Goal: Information Seeking & Learning: Learn about a topic

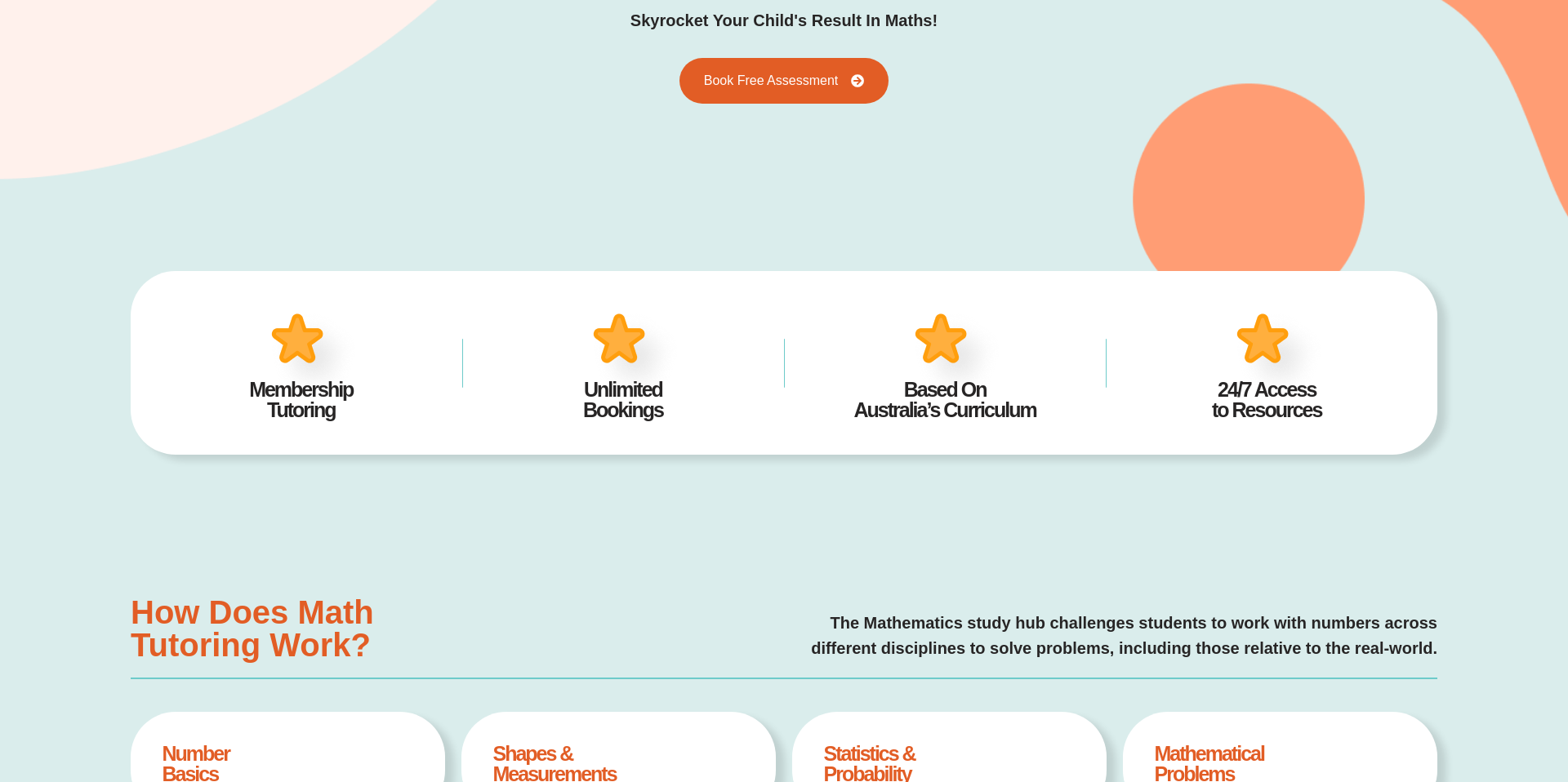
scroll to position [293, 0]
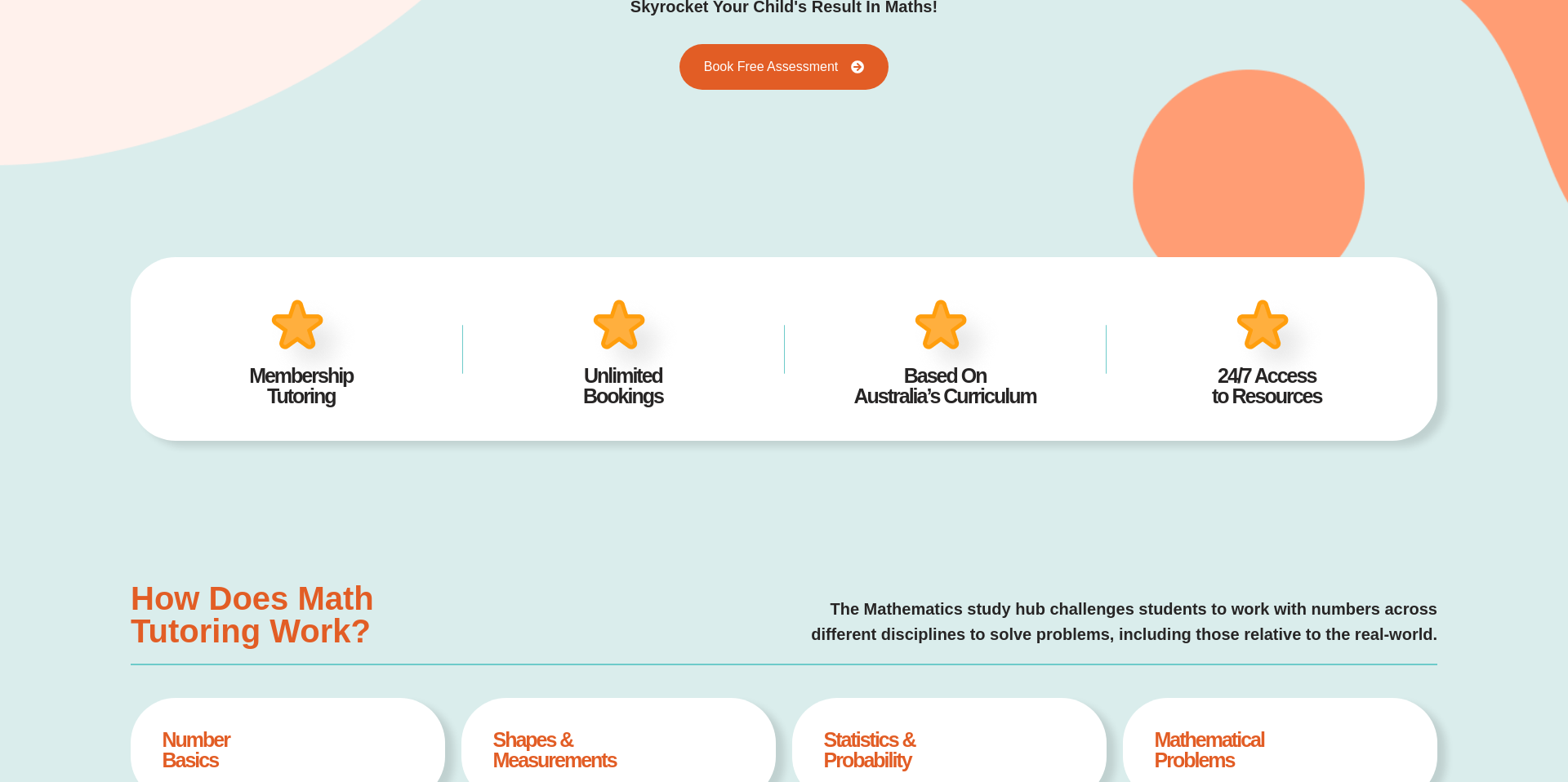
drag, startPoint x: 343, startPoint y: 401, endPoint x: 248, endPoint y: 382, distance: 96.9
click at [247, 382] on h4 "Membership Tutoring" at bounding box center [301, 386] width 273 height 41
copy h4 "Membership Tutoring"
drag, startPoint x: 584, startPoint y: 377, endPoint x: 707, endPoint y: 377, distance: 123.0
click at [708, 378] on h4 "Unlimited Bookings" at bounding box center [622, 386] width 273 height 41
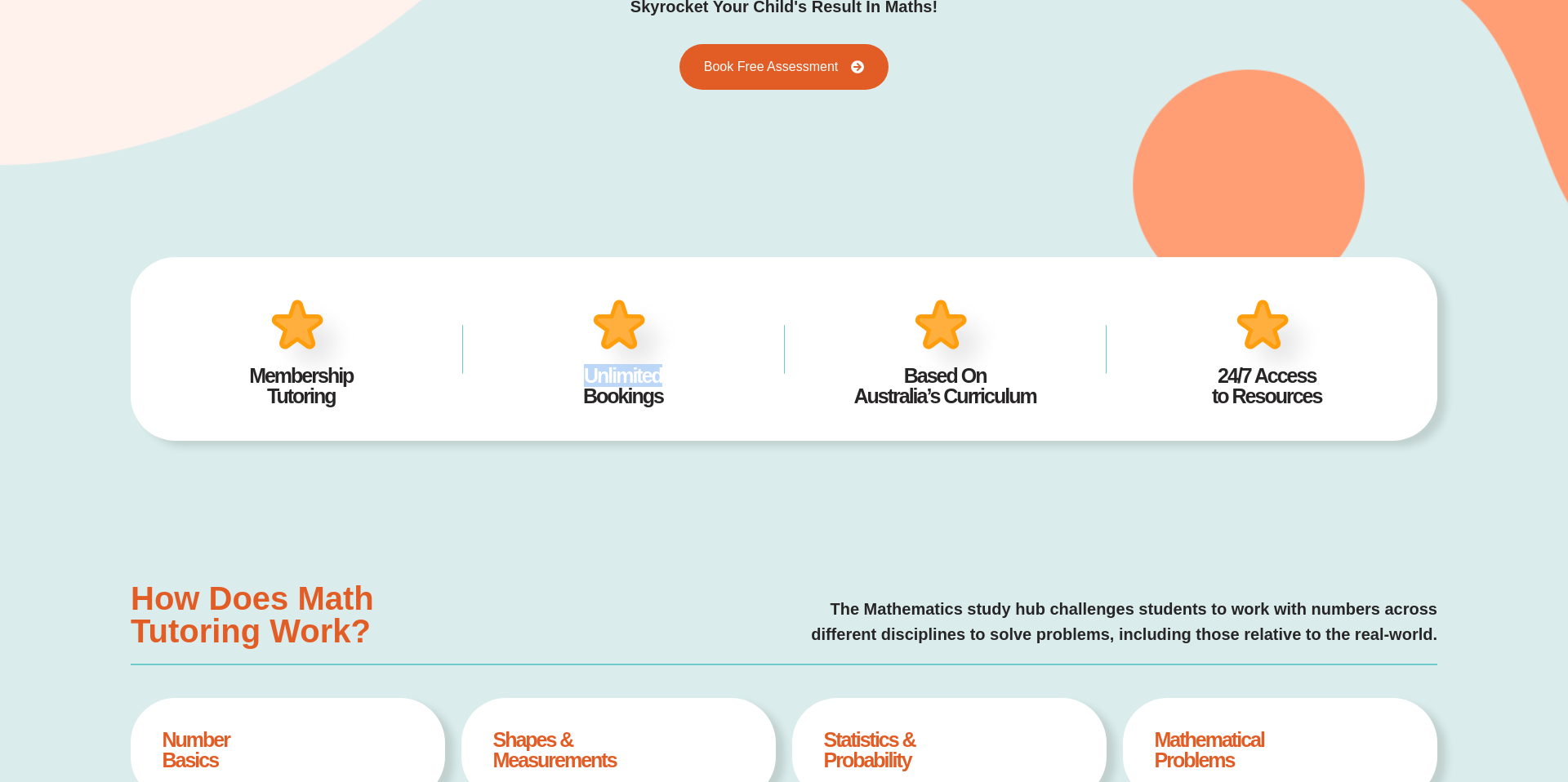
copy h4 "Unlimited"
click at [666, 397] on h4 "Unlimited Bookings" at bounding box center [622, 386] width 273 height 41
drag, startPoint x: 665, startPoint y: 397, endPoint x: 588, endPoint y: 381, distance: 78.6
click at [588, 381] on h4 "Unlimited Bookings" at bounding box center [622, 386] width 273 height 41
copy div "Unlimited Bookings"
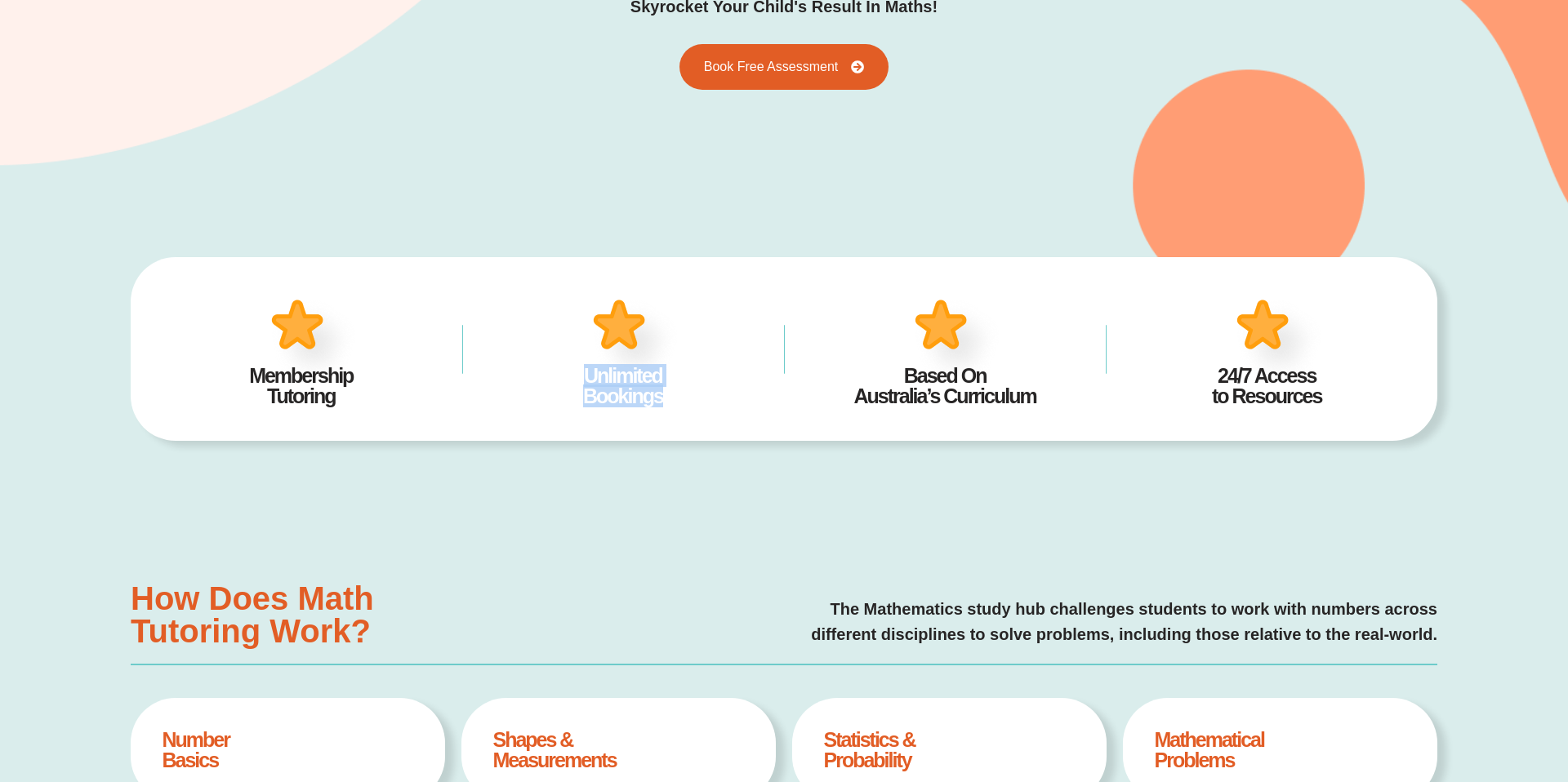
drag, startPoint x: 904, startPoint y: 370, endPoint x: 1079, endPoint y: 397, distance: 177.1
click at [1079, 398] on h4 "Based On Australia’s Curriculum" at bounding box center [945, 386] width 273 height 41
copy h4 "Based On Australia’s Curriculum"
drag, startPoint x: 1219, startPoint y: 374, endPoint x: 1347, endPoint y: 394, distance: 129.6
click at [1347, 394] on h4 "24/7 Access to Resources" at bounding box center [1266, 386] width 273 height 41
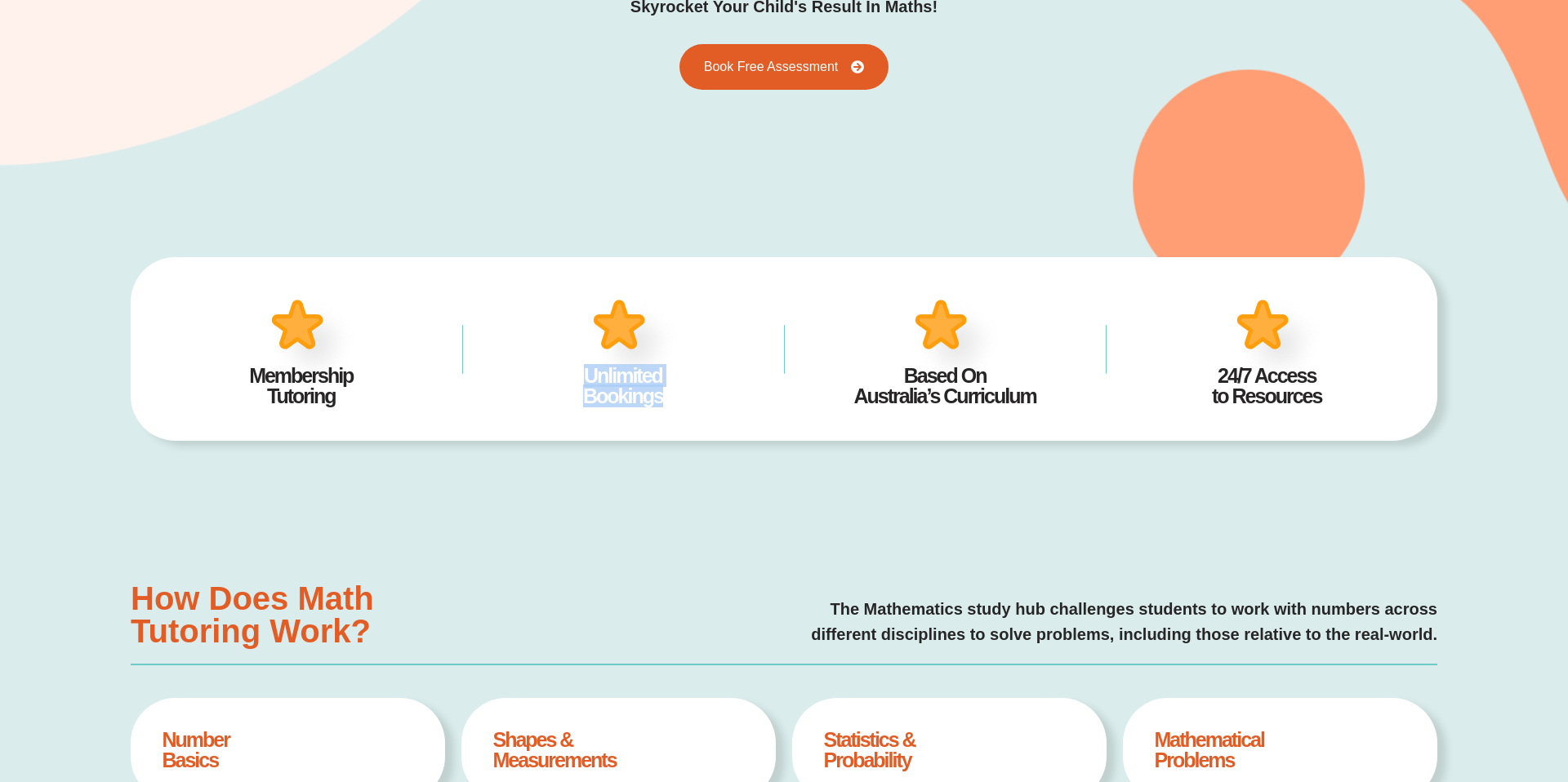
copy h4 "24/7 Access to Resources"
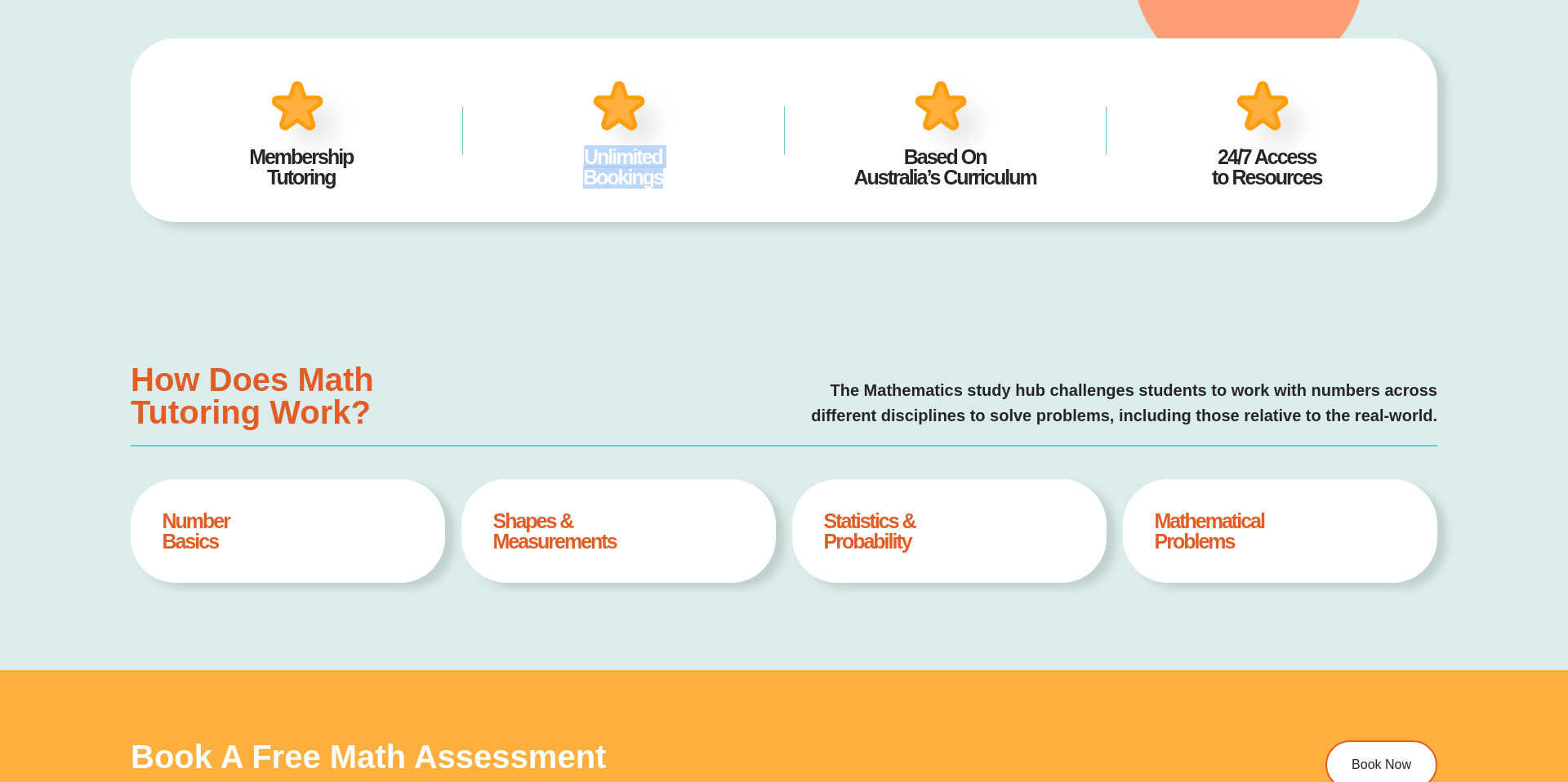
scroll to position [551, 0]
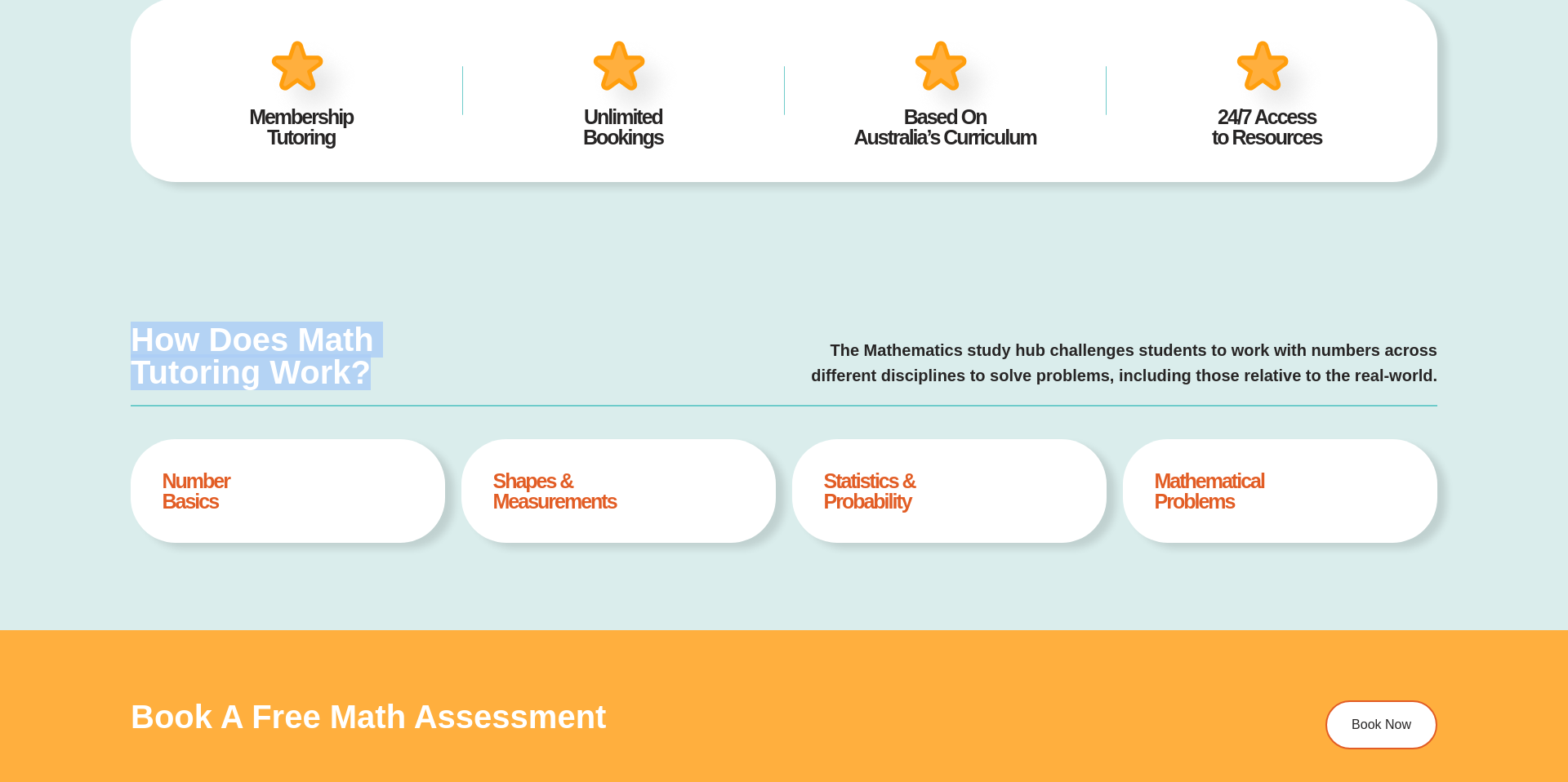
drag, startPoint x: 127, startPoint y: 339, endPoint x: 378, endPoint y: 368, distance: 252.7
click at [378, 368] on div "How Does Math Tutoring Work? The Mathematics study hub challenges students to w…" at bounding box center [784, 441] width 1568 height 377
copy h3 "How Does Math Tutoring Work?"
drag, startPoint x: 821, startPoint y: 347, endPoint x: 1493, endPoint y: 367, distance: 672.3
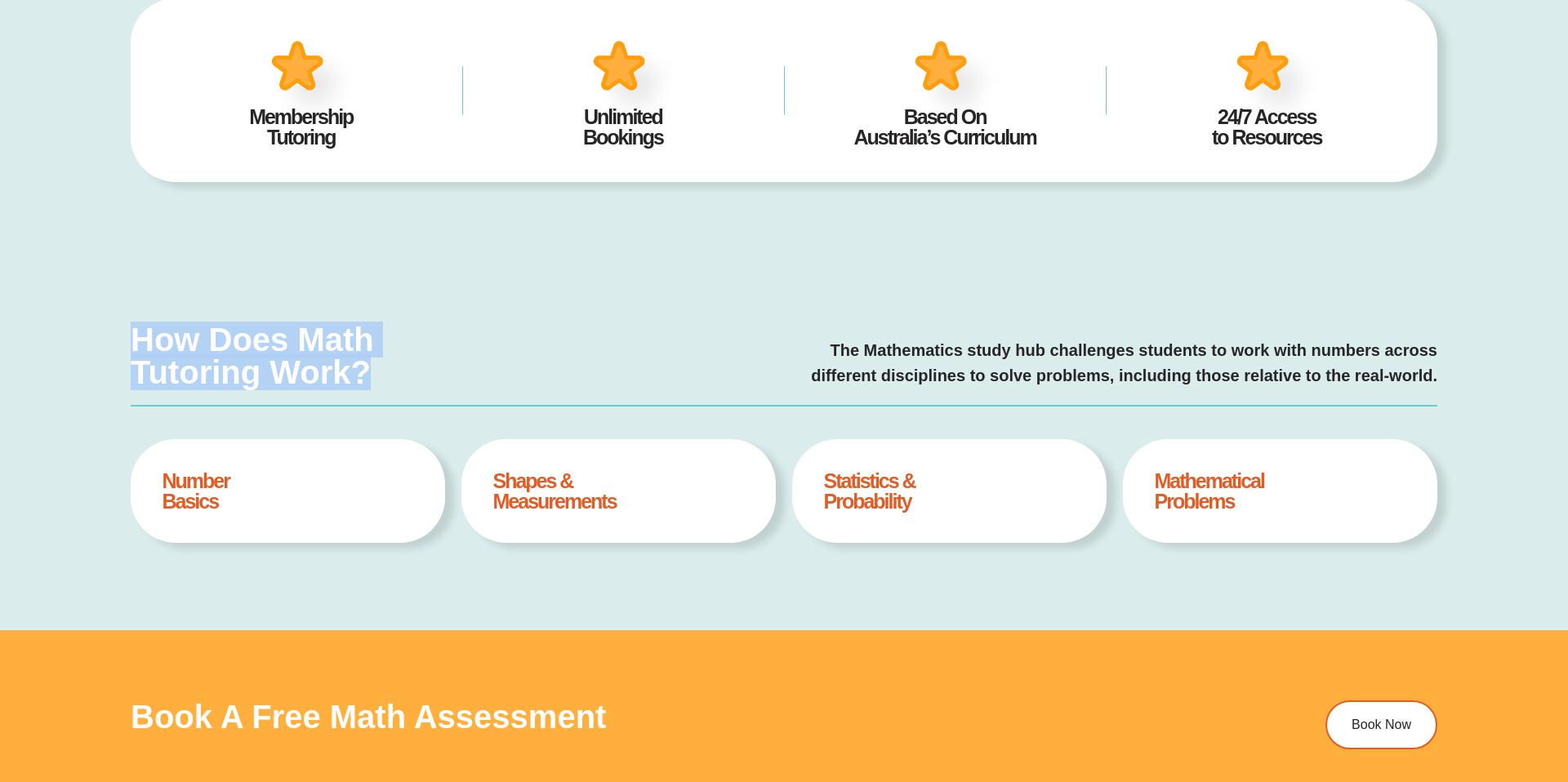
click at [1493, 368] on div "How Does Math Tutoring Work? The Mathematics study hub challenges students to w…" at bounding box center [784, 441] width 1568 height 377
copy p "The Mathematics study hub challenges students to work with numbers across diffe…"
click at [683, 334] on div "How Does Math Tutoring Work? The Mathematics study hub challenges students to w…" at bounding box center [783, 355] width 1307 height 66
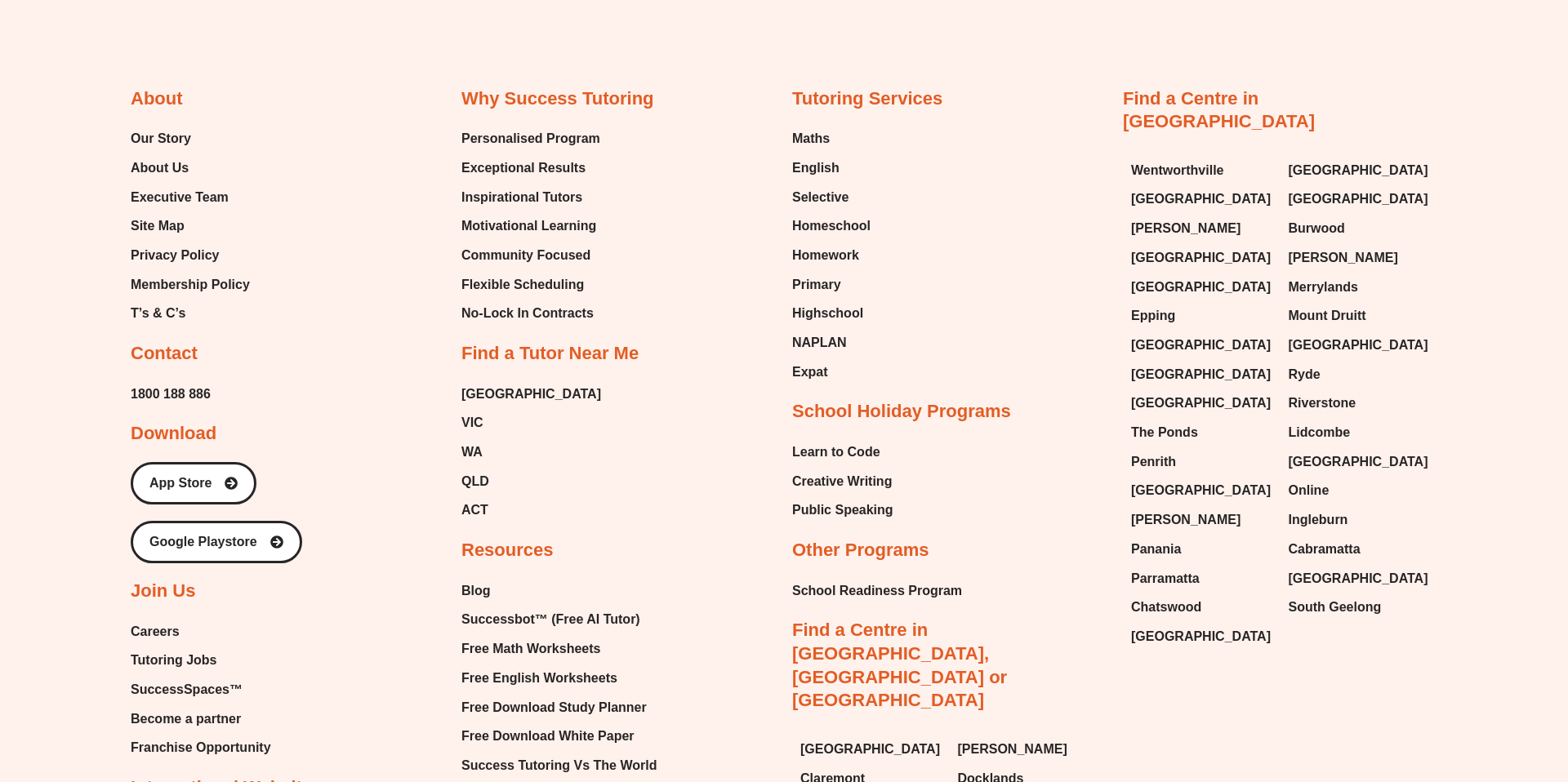
scroll to position [5840, 0]
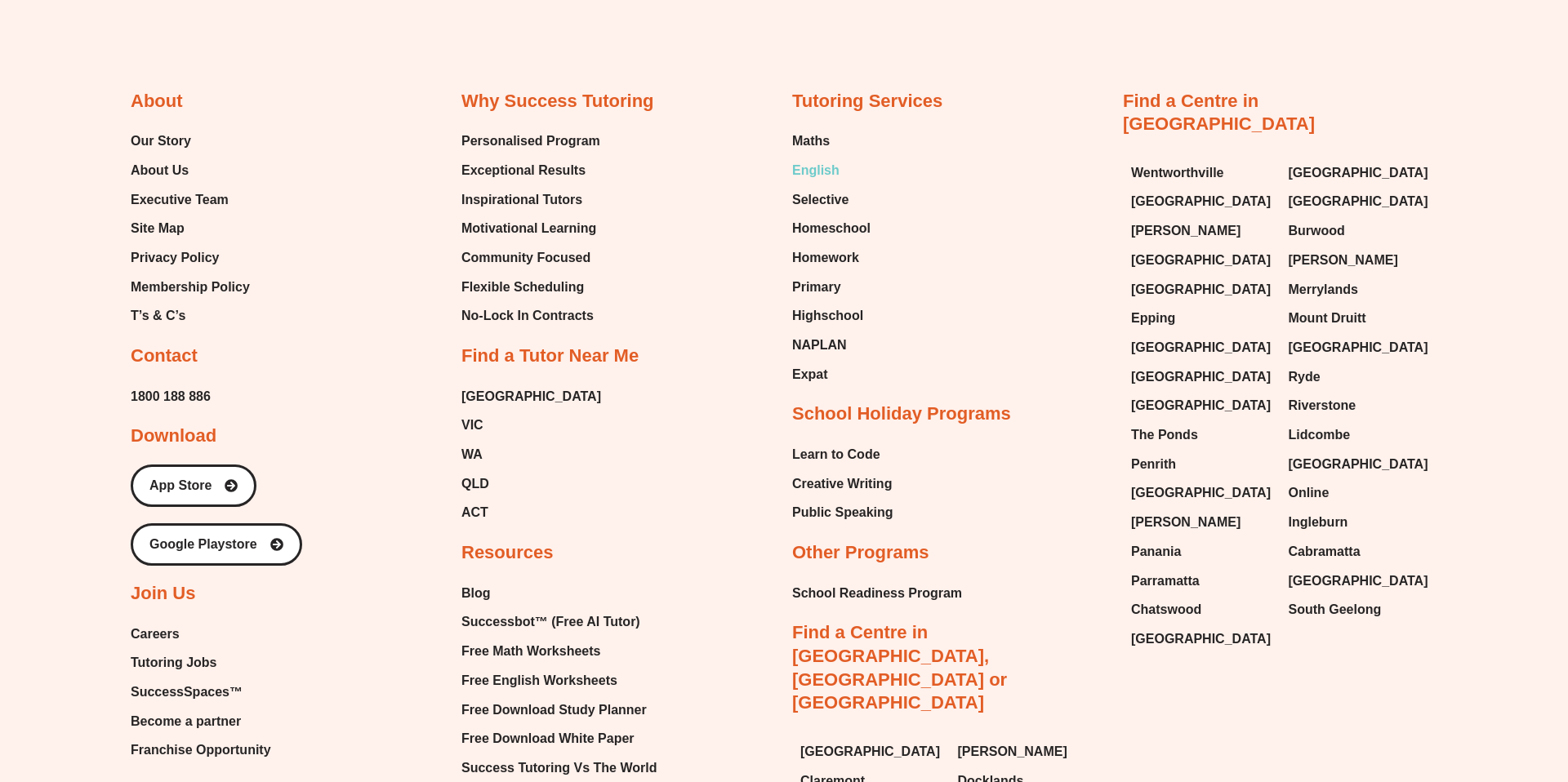
click at [827, 169] on span "English" at bounding box center [815, 171] width 48 height 25
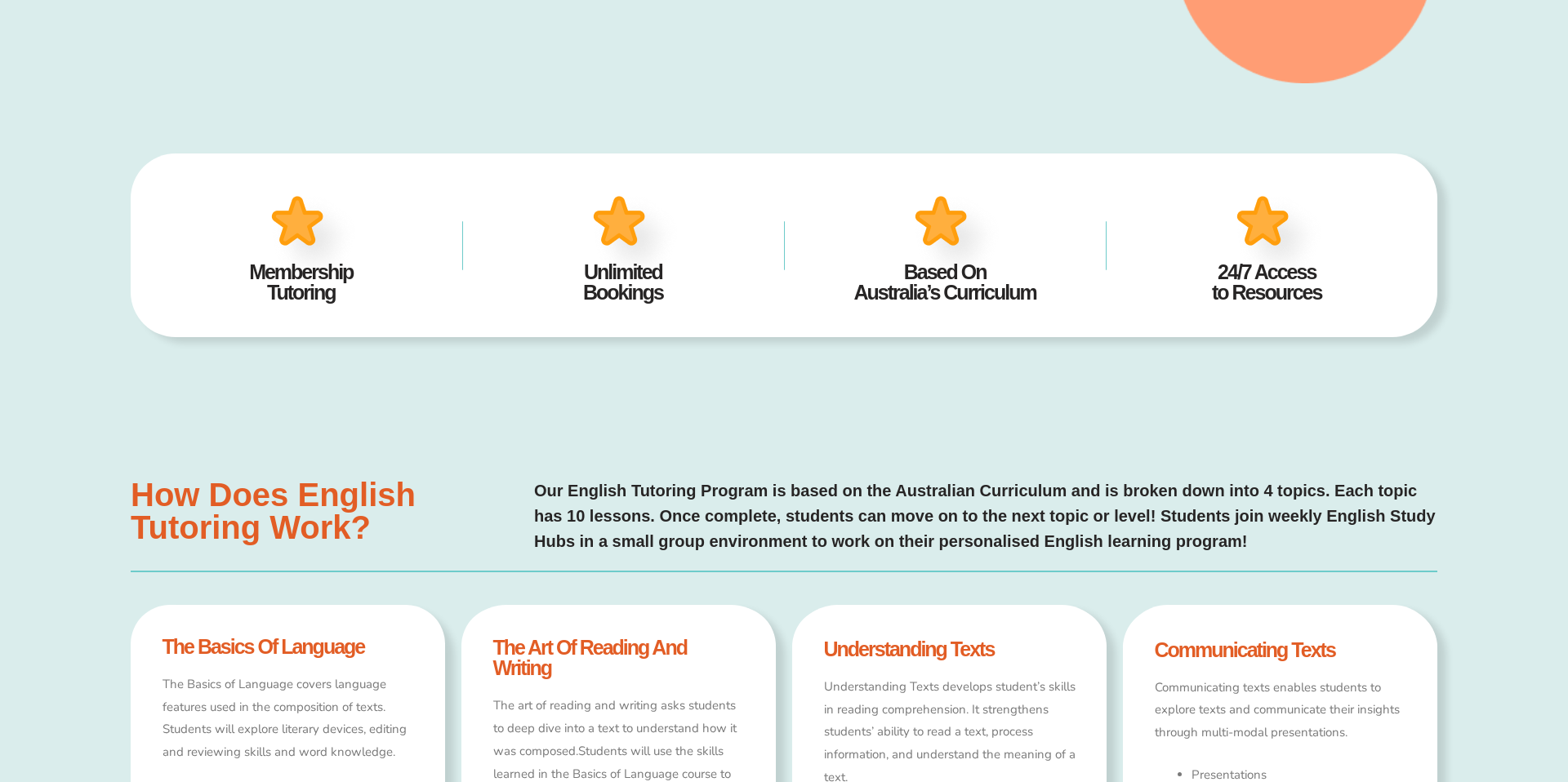
type input "*"
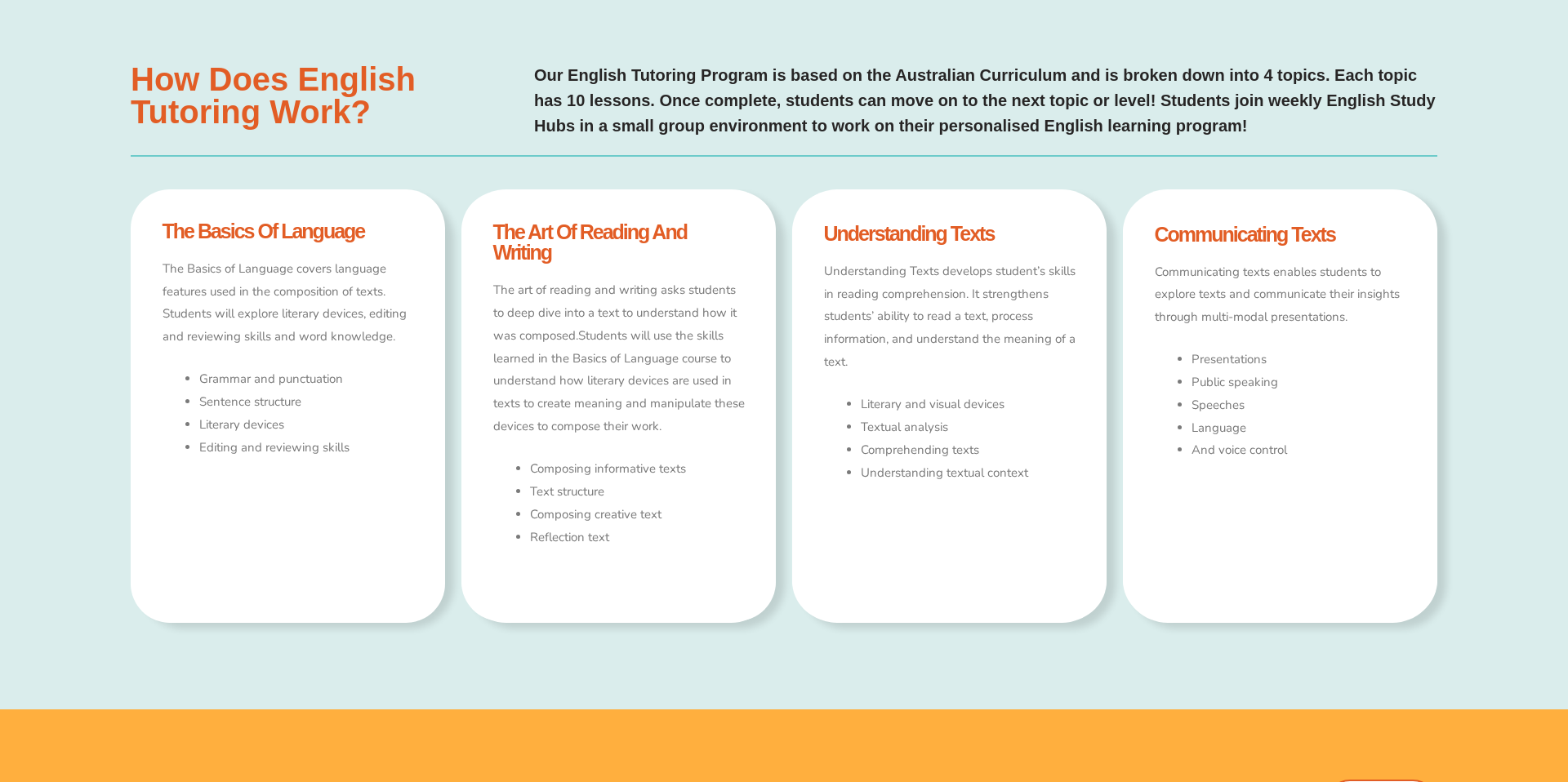
scroll to position [1029, 0]
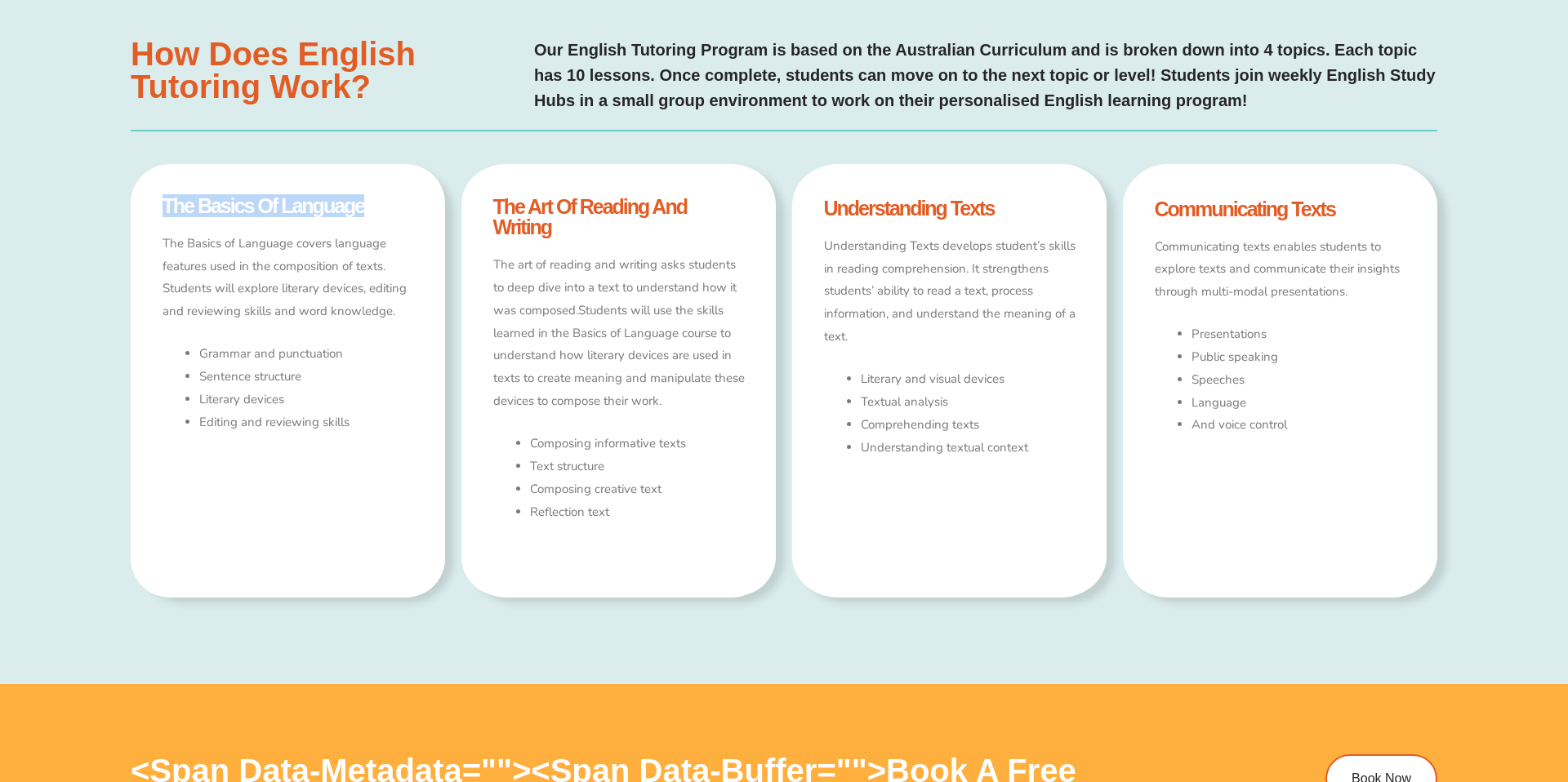
drag, startPoint x: 378, startPoint y: 212, endPoint x: 140, endPoint y: 204, distance: 238.1
click at [139, 204] on div "the basics of language The Basics of Language covers language features used in …" at bounding box center [287, 380] width 315 height 432
copy h4 "the basics of language"
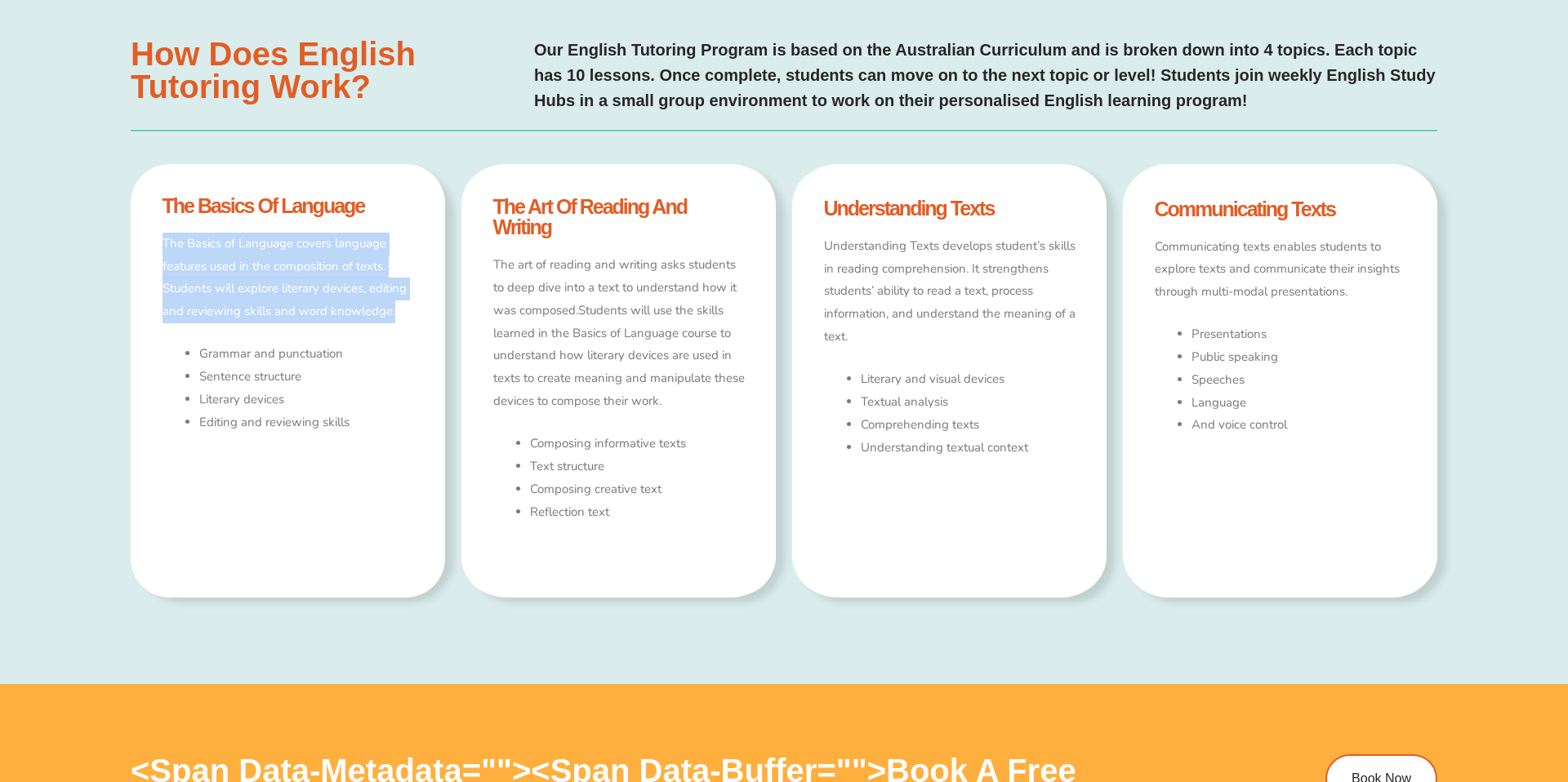
drag, startPoint x: 164, startPoint y: 240, endPoint x: 412, endPoint y: 305, distance: 256.4
click at [412, 305] on p "The Basics of Language covers language features used in the composition of text…" at bounding box center [288, 277] width 252 height 90
copy p "The Basics of Language covers language features used in the composition of text…"
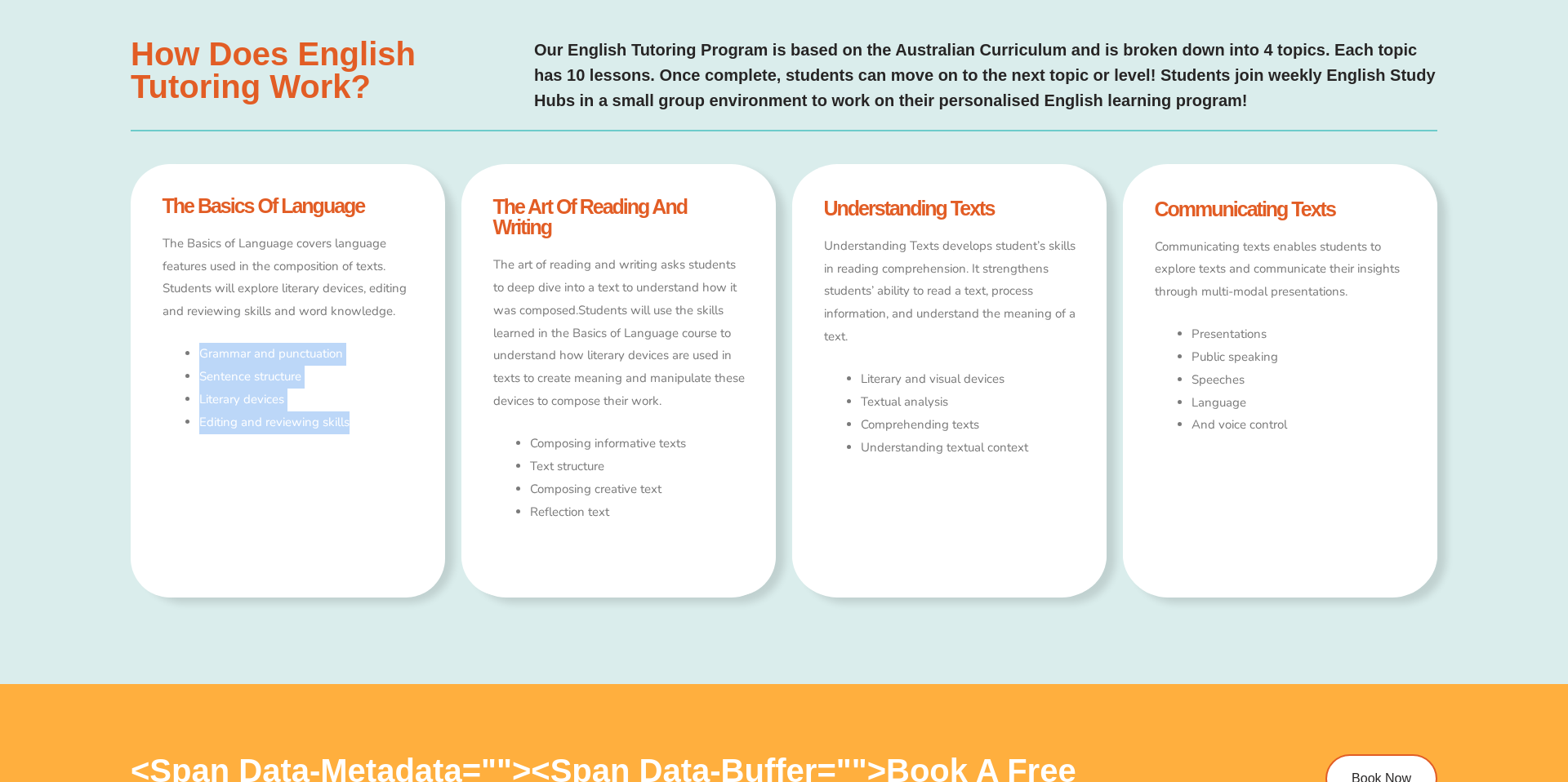
drag, startPoint x: 366, startPoint y: 429, endPoint x: 182, endPoint y: 359, distance: 196.9
click at [182, 359] on div "The Basics of Language covers language features used in the composition of text…" at bounding box center [288, 399] width 252 height 334
copy ul "Grammar and punctuation Sentence structure Literary devices Editing and reviewi…"
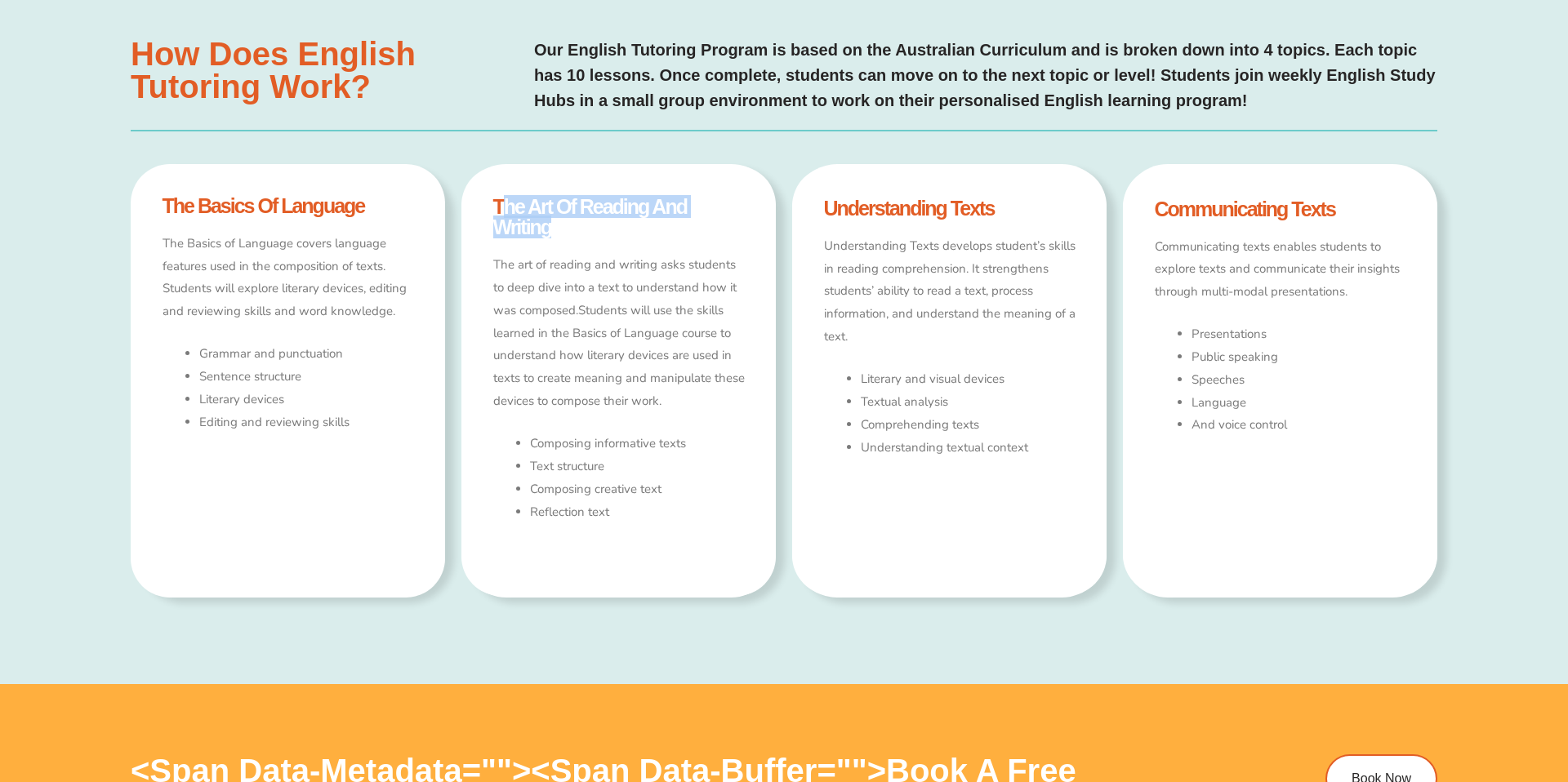
drag, startPoint x: 499, startPoint y: 204, endPoint x: 584, endPoint y: 229, distance: 88.6
click at [584, 229] on h4 "the art of reading and writing" at bounding box center [619, 217] width 252 height 41
copy h4 "he art of reading and writing"
drag, startPoint x: 820, startPoint y: 206, endPoint x: 1054, endPoint y: 205, distance: 234.0
click at [1056, 205] on div "understanding texts Understanding Texts develops student’s skills in reading co…" at bounding box center [948, 380] width 315 height 428
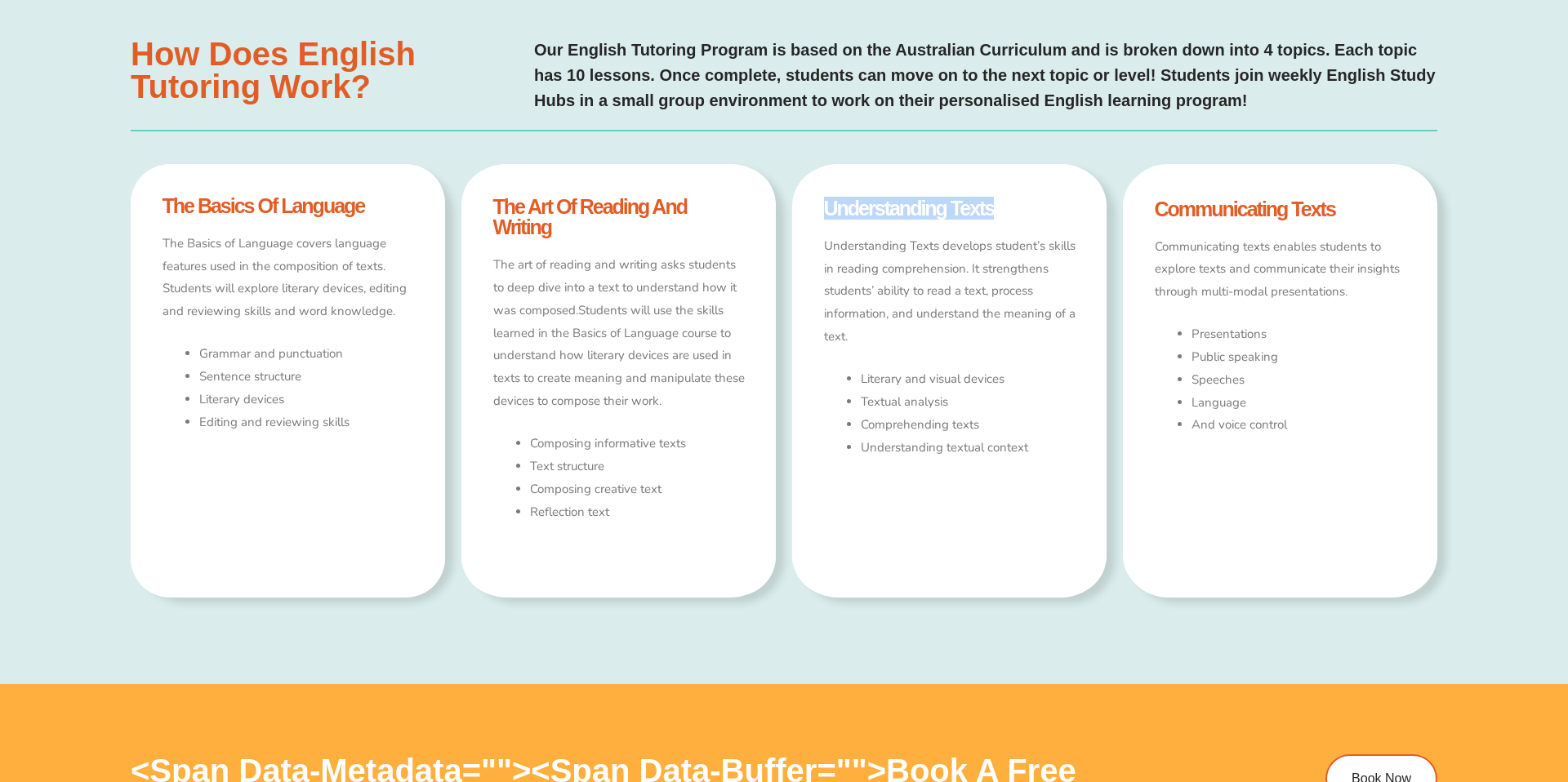
copy h4 "understanding texts"
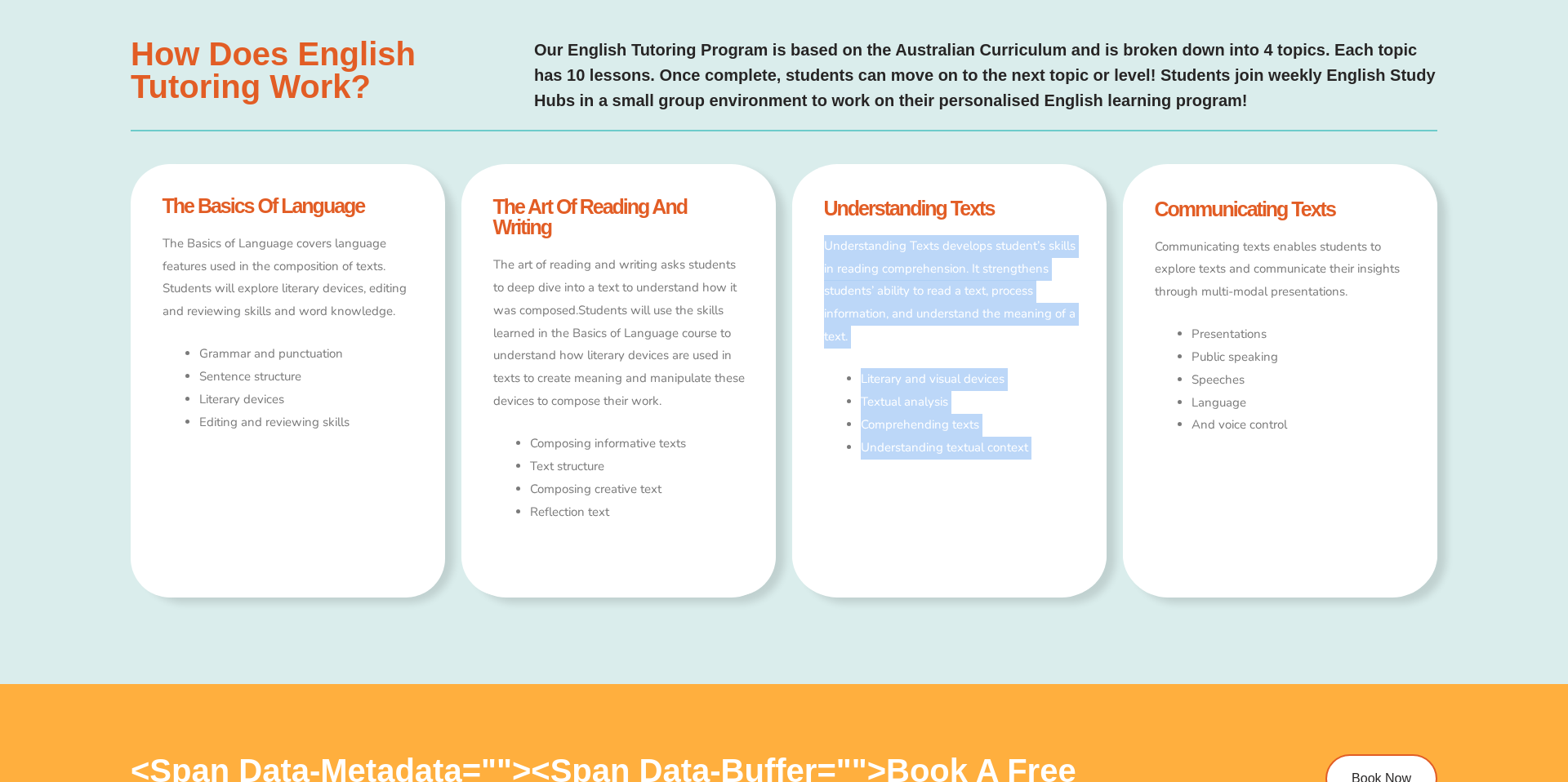
drag, startPoint x: 824, startPoint y: 243, endPoint x: 1064, endPoint y: 467, distance: 328.3
click at [1064, 467] on div "Understanding Texts develops student’s skills in reading comprehension. It stre…" at bounding box center [949, 389] width 252 height 309
copy div "Understanding Texts develops student’s skills in reading comprehension. It stre…"
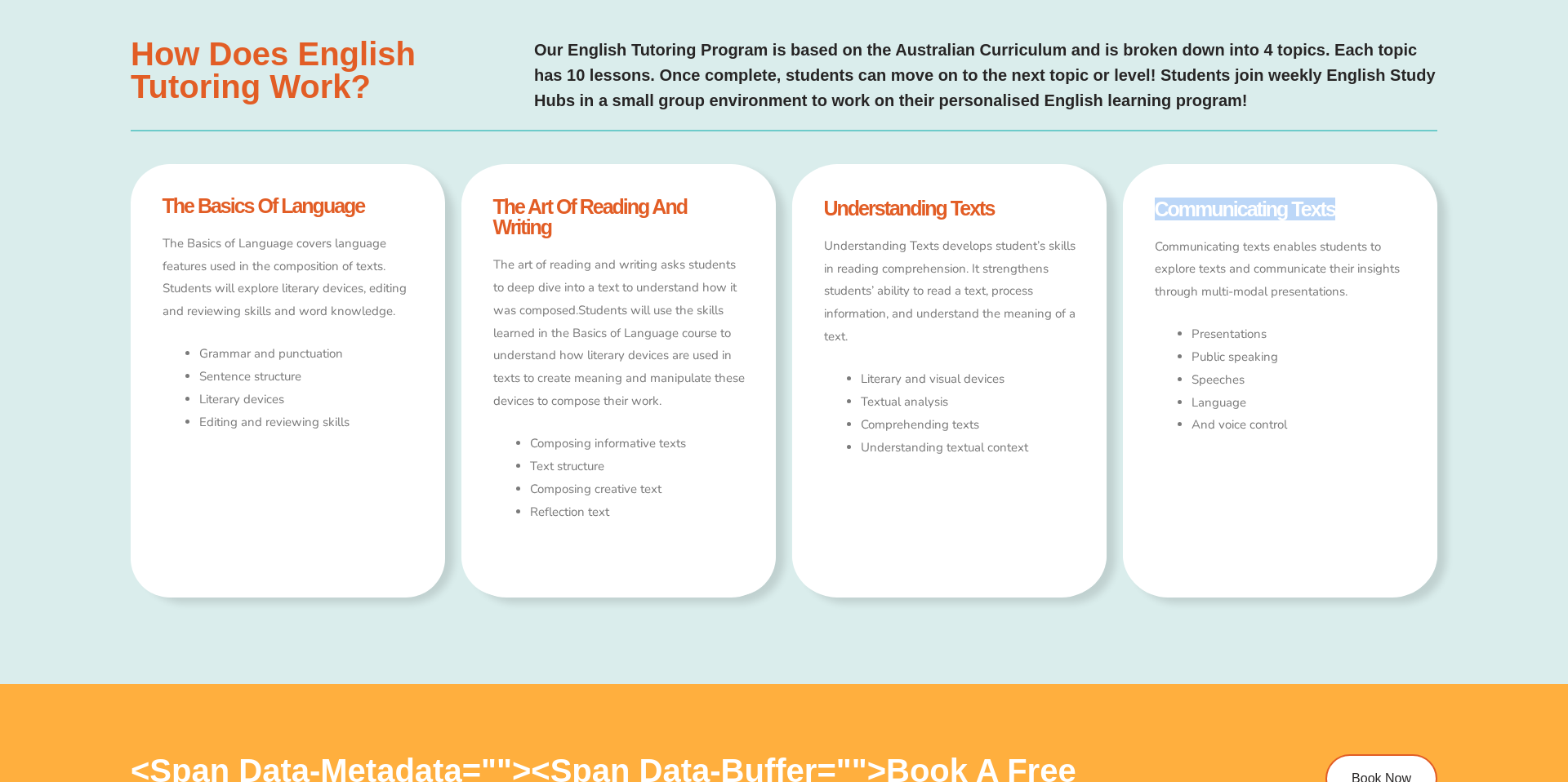
drag, startPoint x: 1151, startPoint y: 201, endPoint x: 1372, endPoint y: 200, distance: 221.0
click at [1372, 201] on div "Communicating Texts Communicating texts enables students to explore texts and c…" at bounding box center [1279, 380] width 315 height 427
copy h4 "Communicating Texts"
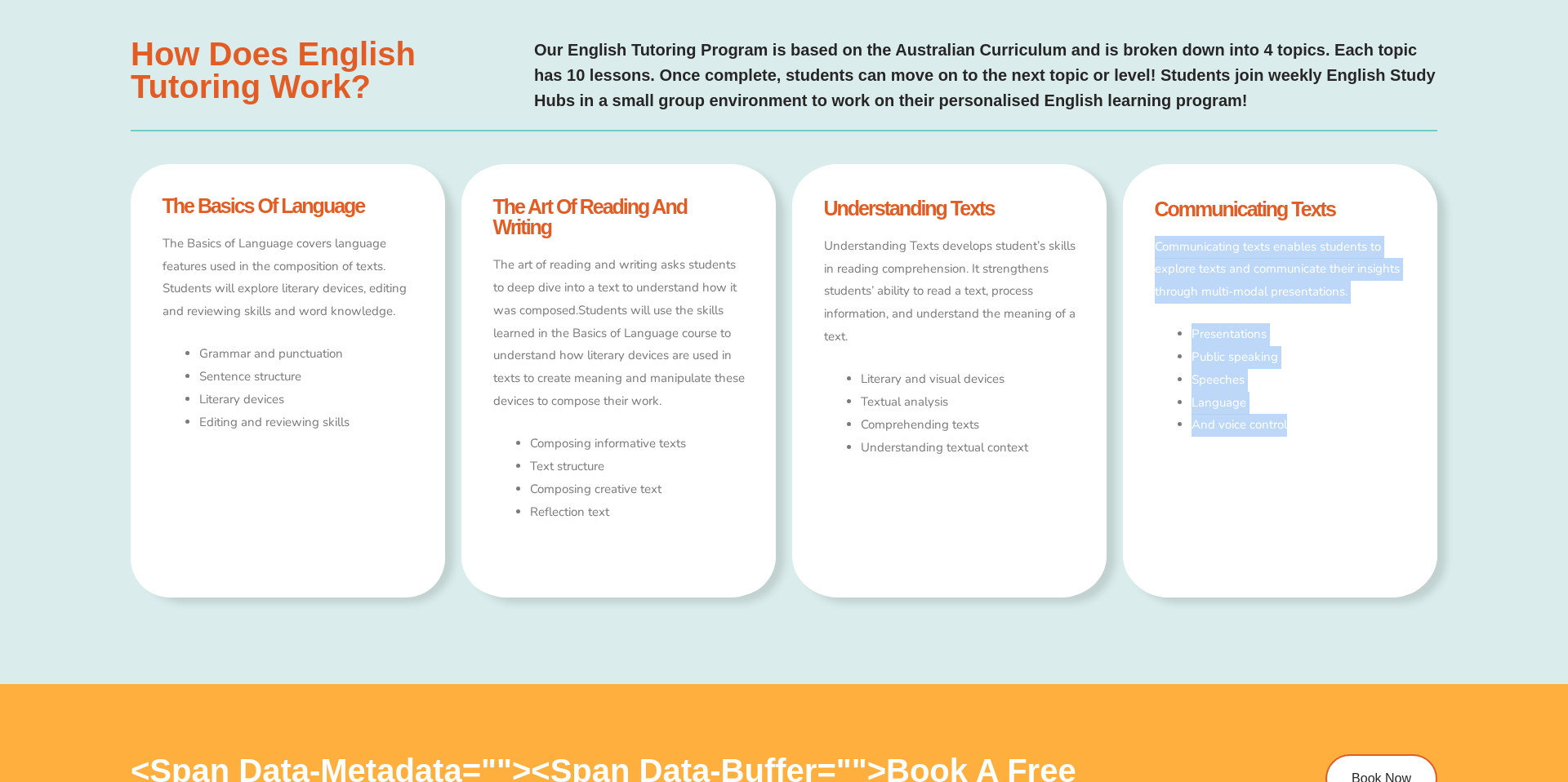
drag, startPoint x: 1155, startPoint y: 249, endPoint x: 1325, endPoint y: 428, distance: 246.9
click at [1326, 428] on div "Communicating texts enables students to explore texts and communicate their ins…" at bounding box center [1280, 399] width 252 height 328
copy div "Communicating texts enables students to explore texts and communicate their ins…"
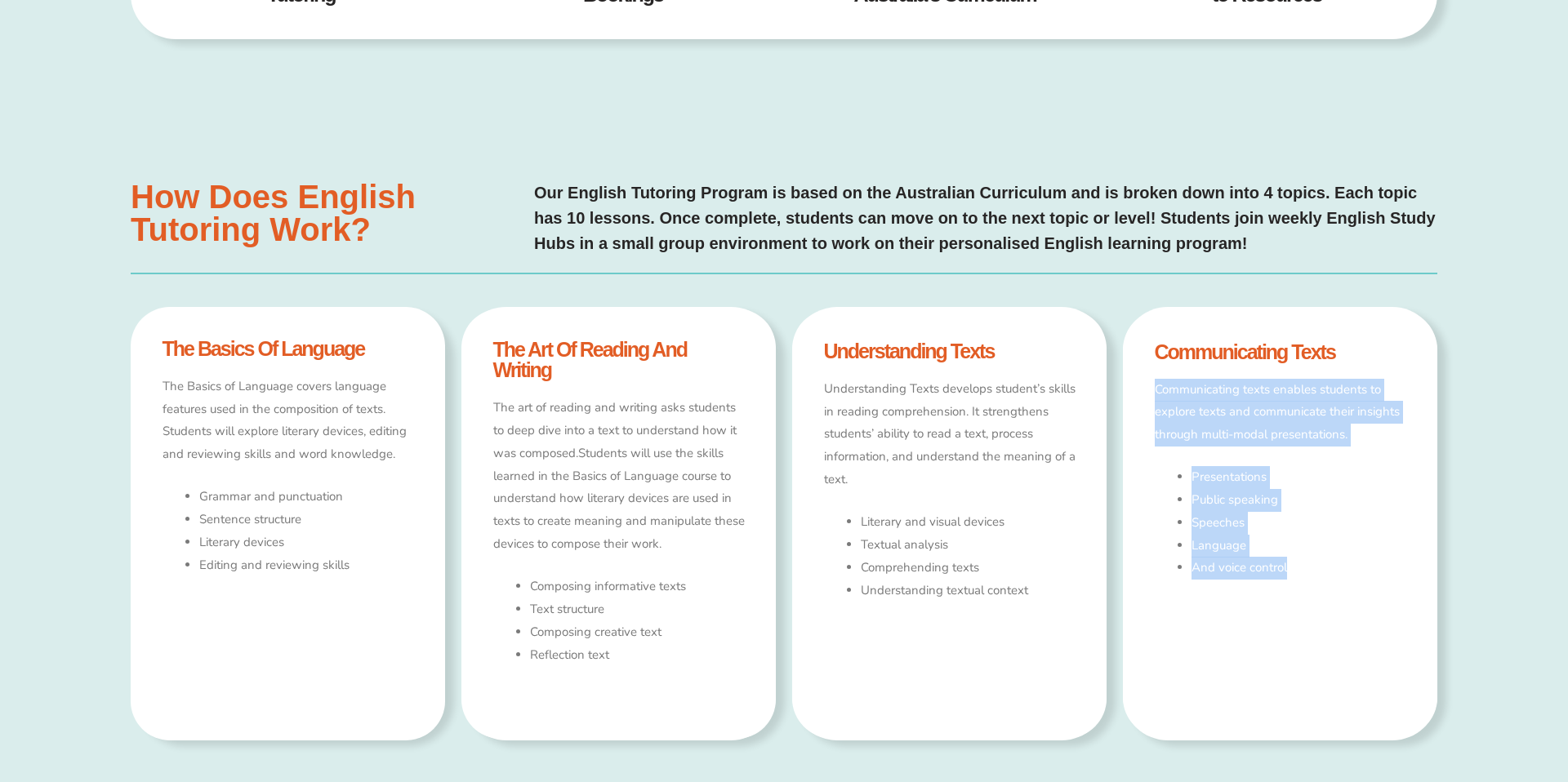
scroll to position [940, 0]
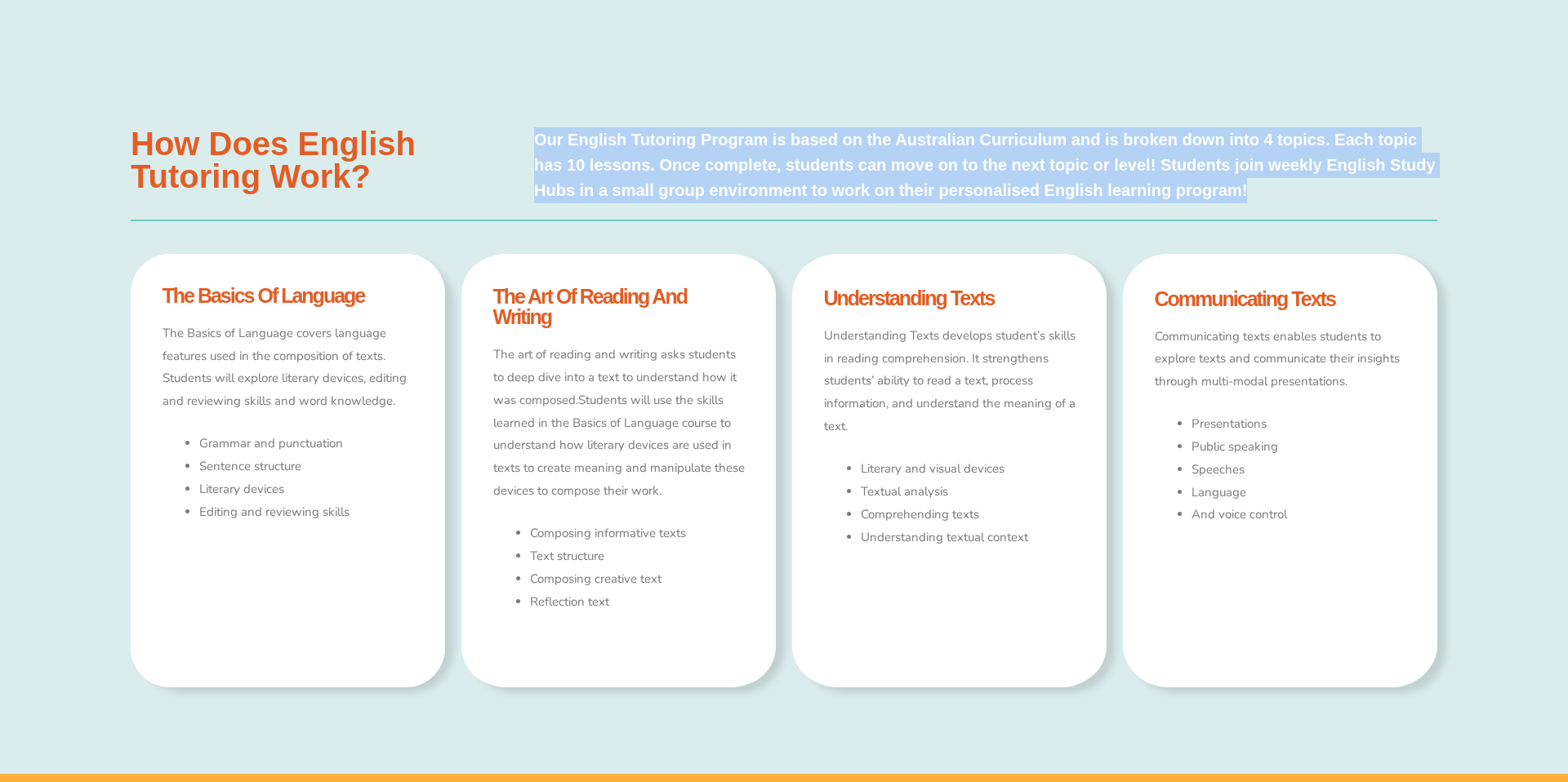
drag, startPoint x: 536, startPoint y: 143, endPoint x: 1288, endPoint y: 196, distance: 753.9
click at [1288, 198] on p "Our English Tutoring Program is based on the Australian Curriculum and is broke…" at bounding box center [985, 165] width 903 height 76
copy p "Our English Tutoring Program is based on the Australian Curriculum and is broke…"
